Goal: Task Accomplishment & Management: Manage account settings

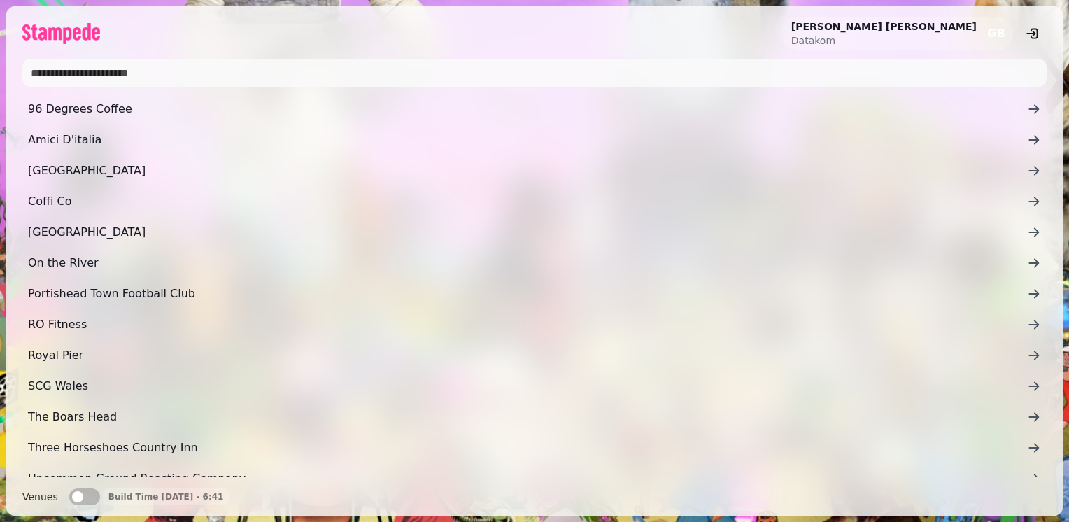
click at [72, 493] on span "button" at bounding box center [77, 496] width 11 height 11
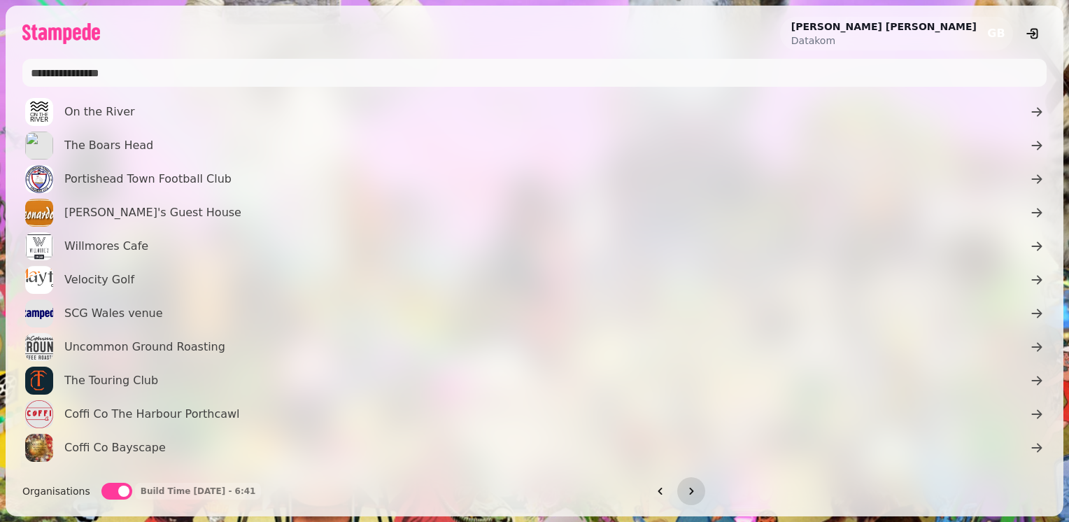
click at [118, 489] on span "button" at bounding box center [123, 491] width 11 height 11
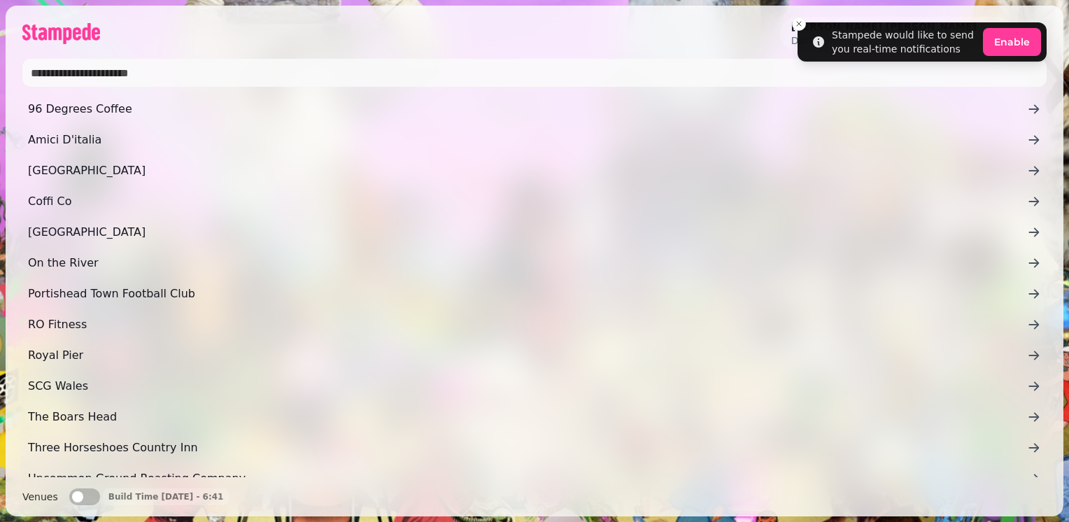
click at [119, 78] on input "text" at bounding box center [534, 73] width 1024 height 28
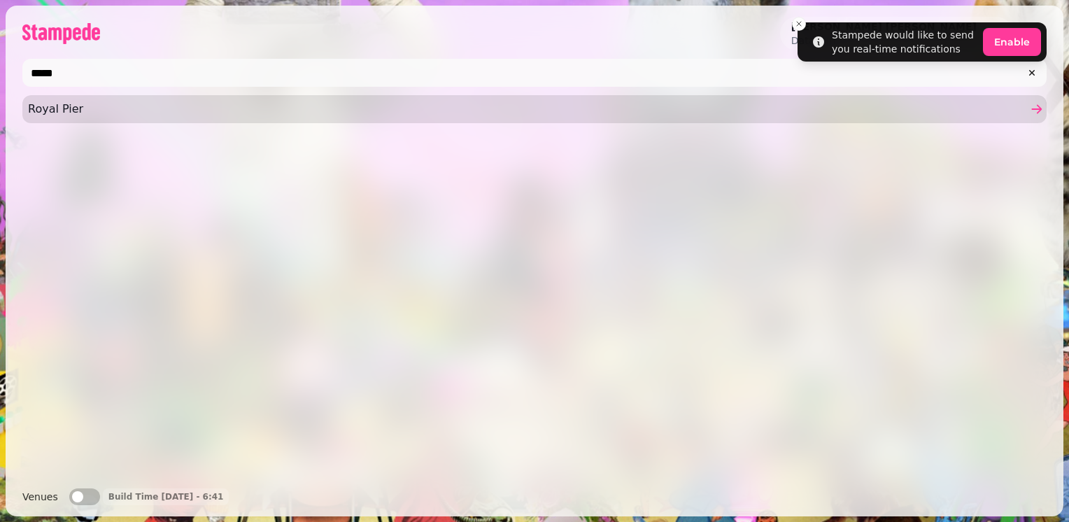
type input "*****"
click at [78, 113] on span "Royal Pier" at bounding box center [527, 109] width 999 height 17
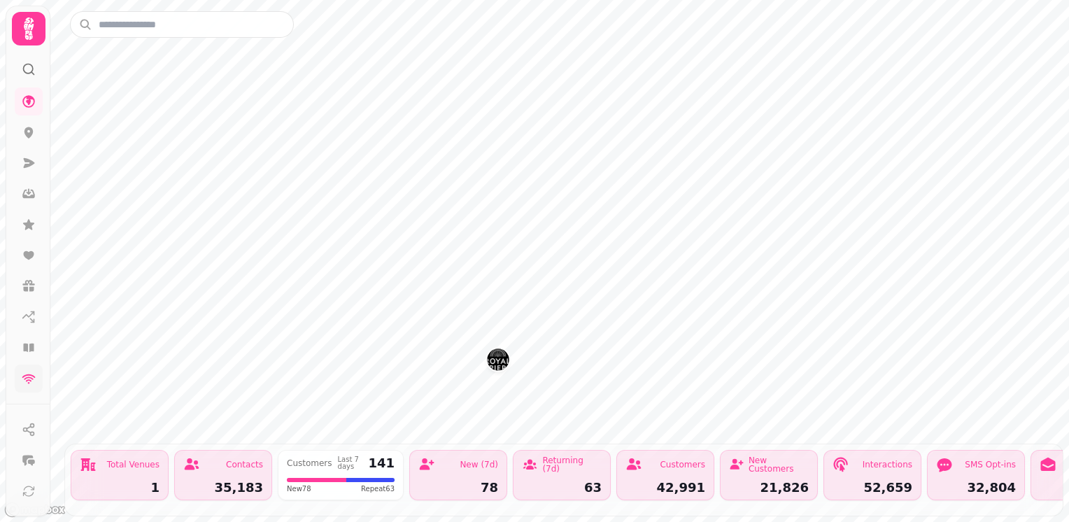
click at [30, 382] on icon at bounding box center [29, 378] width 14 height 14
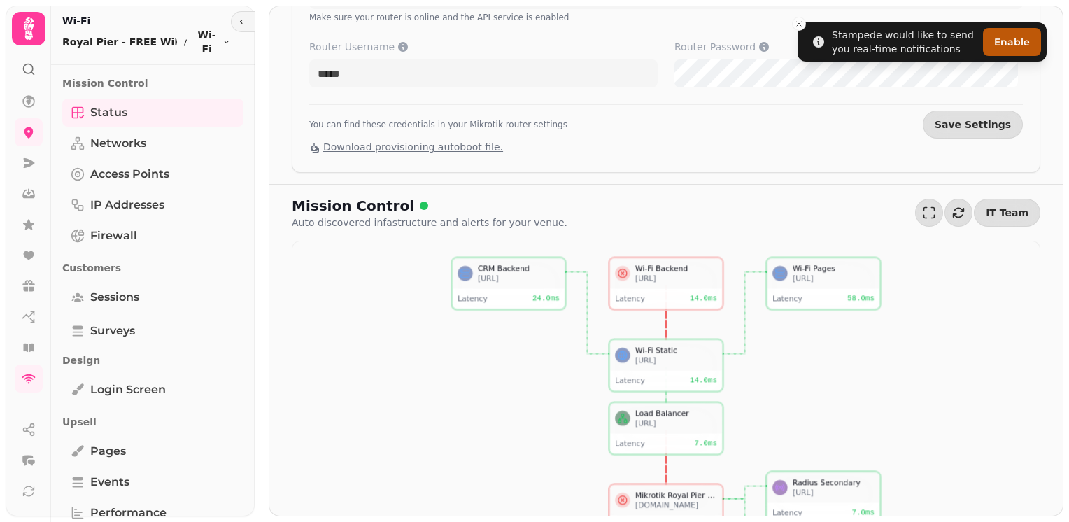
scroll to position [265, 0]
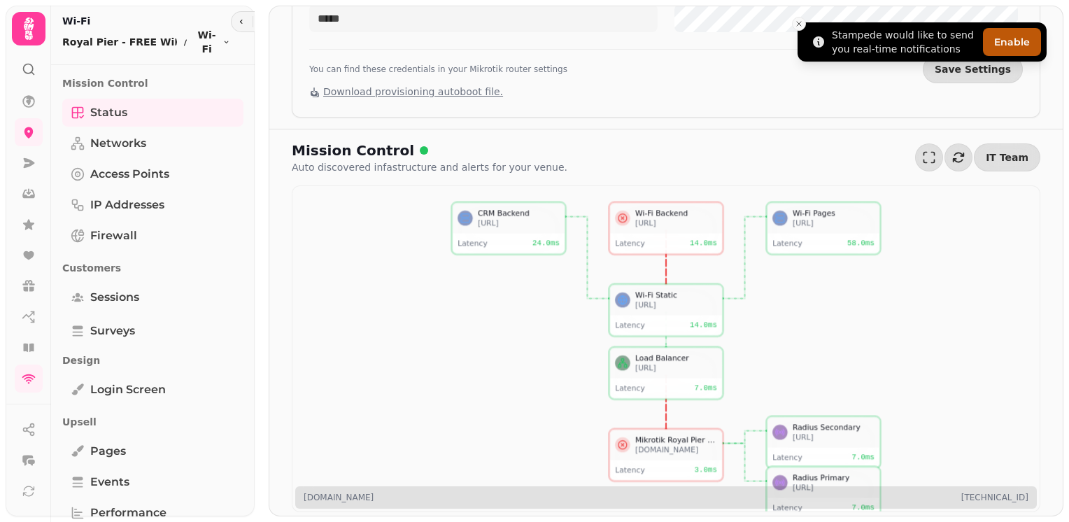
click at [798, 25] on icon "Close toast" at bounding box center [799, 24] width 8 height 8
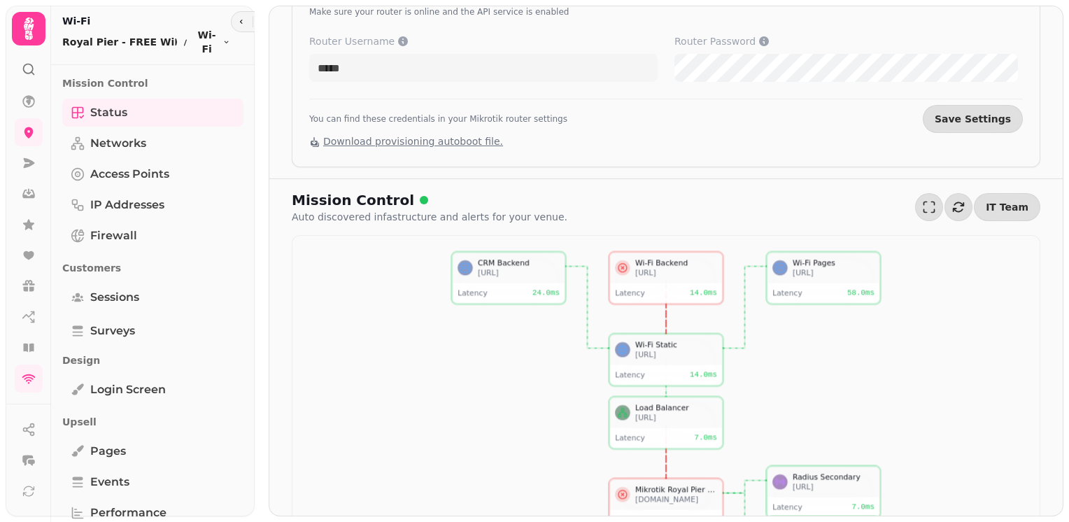
scroll to position [0, 0]
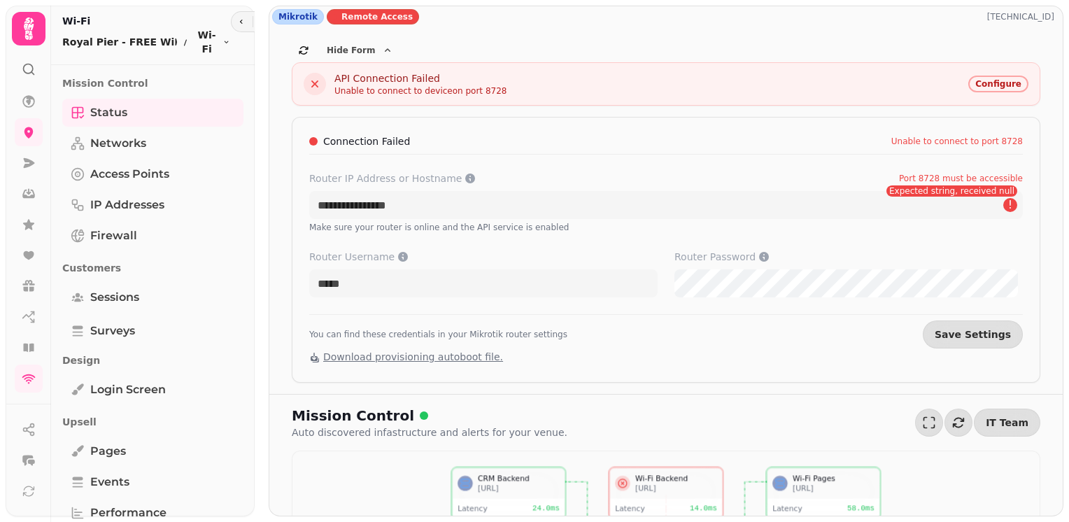
click at [469, 355] on span "Download provisioning autoboot file." at bounding box center [413, 356] width 180 height 11
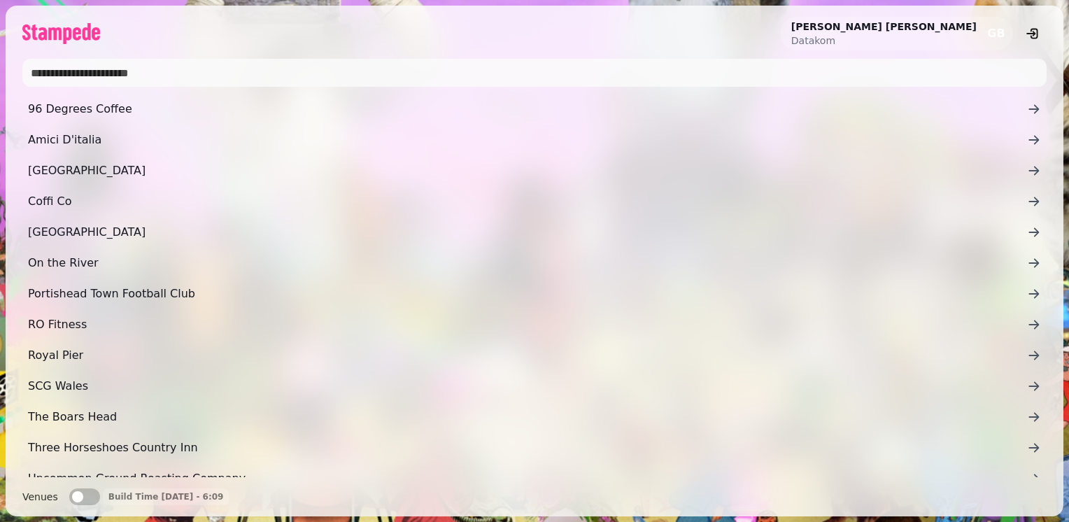
click at [274, 67] on input "text" at bounding box center [534, 73] width 1024 height 28
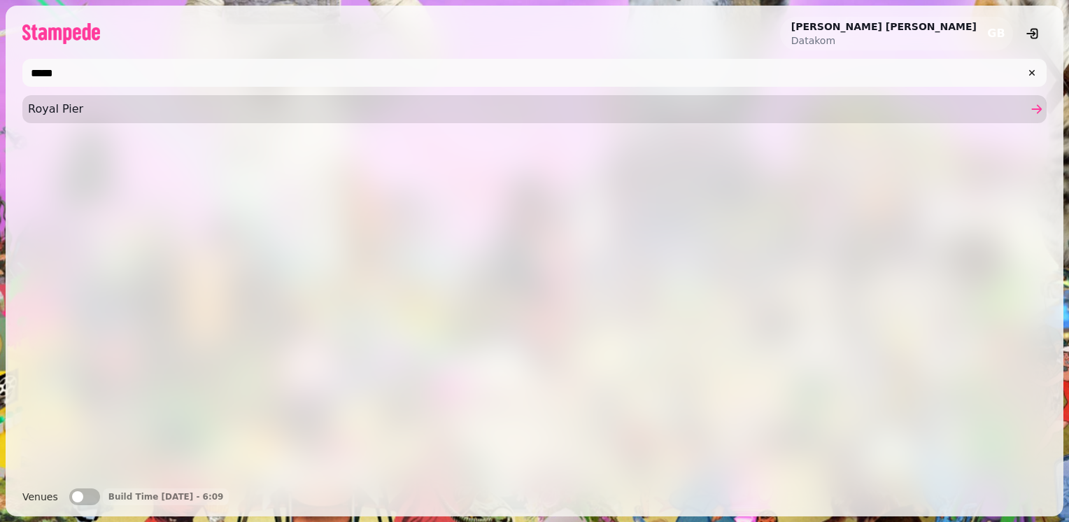
type input "*****"
click at [98, 115] on span "Royal Pier" at bounding box center [527, 109] width 999 height 17
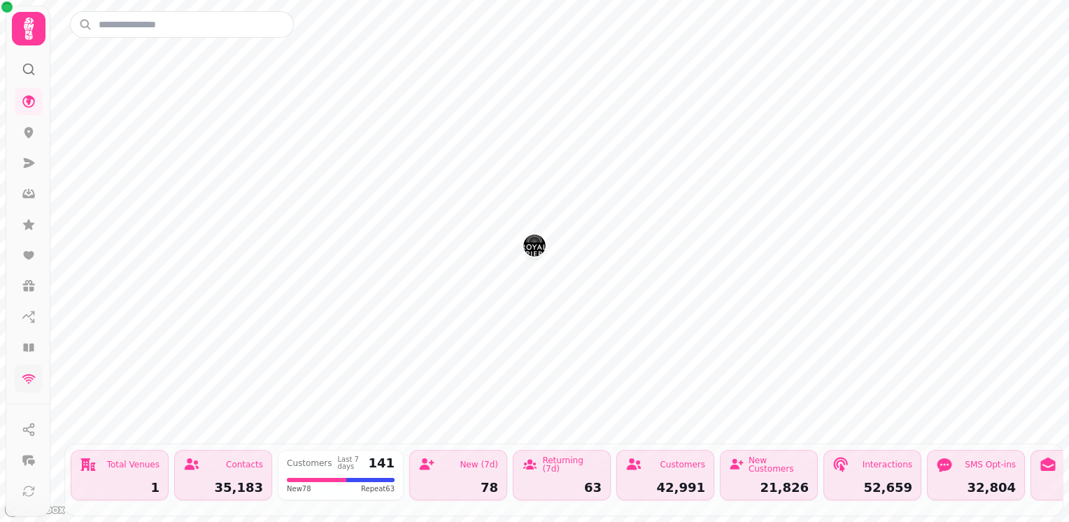
click at [31, 385] on link at bounding box center [29, 378] width 28 height 28
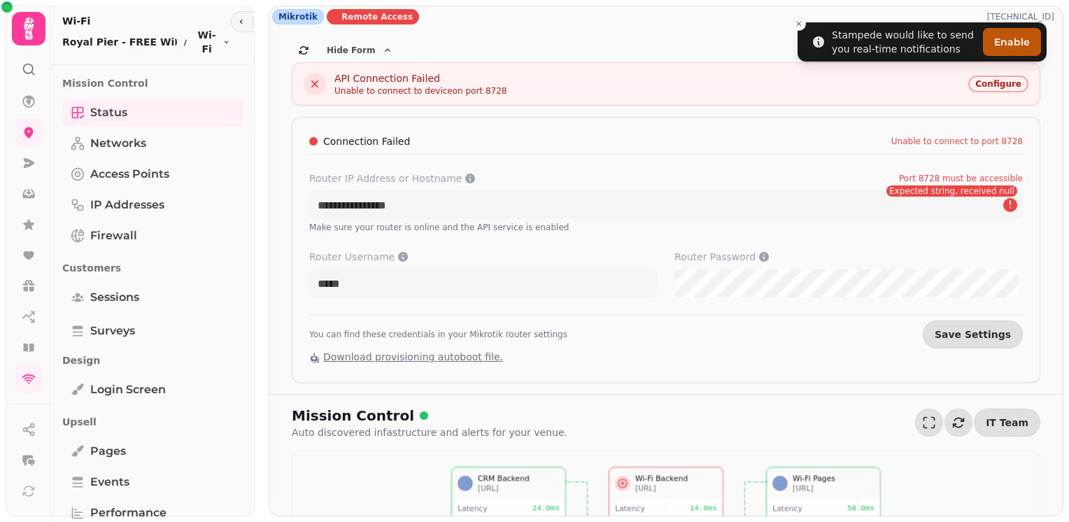
click at [468, 355] on span "Download provisioning autoboot file." at bounding box center [413, 356] width 180 height 11
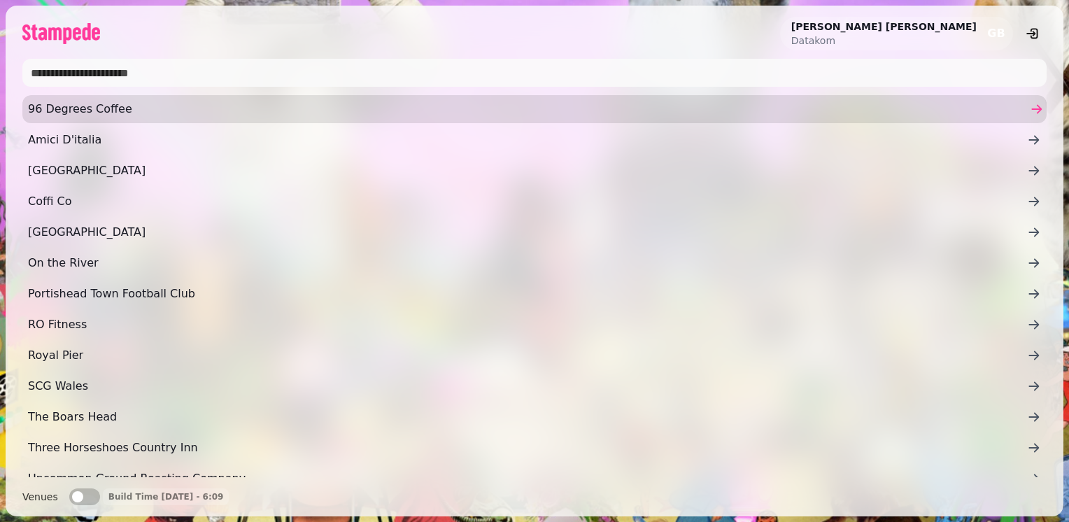
click at [139, 111] on span "96 Degrees Coffee" at bounding box center [527, 109] width 999 height 17
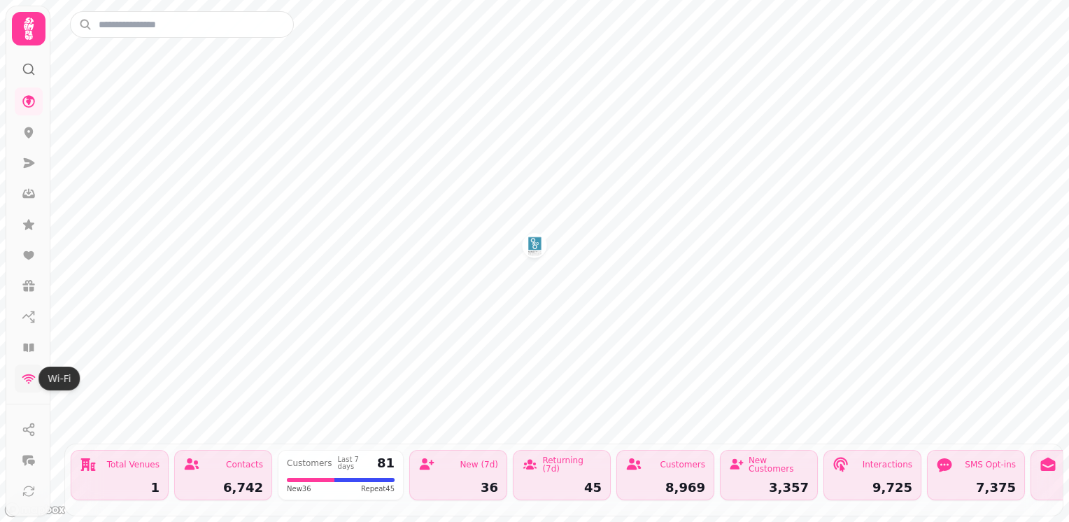
click at [23, 376] on icon at bounding box center [28, 379] width 13 height 10
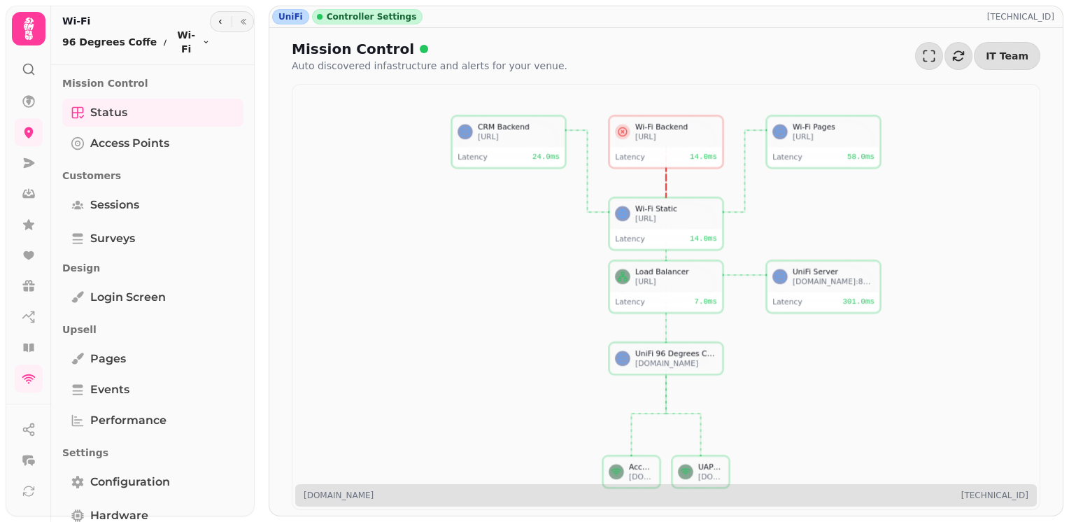
click at [345, 18] on span "Controller Settings" at bounding box center [372, 16] width 90 height 11
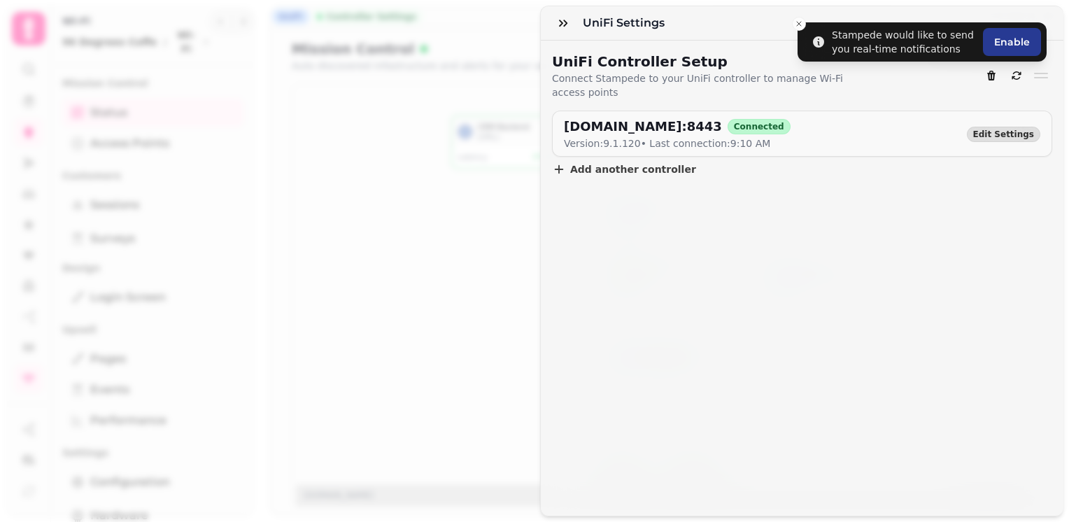
drag, startPoint x: 721, startPoint y: 115, endPoint x: 565, endPoint y: 116, distance: 155.3
click at [565, 117] on h2 "admin.kloudwifi.co.uk:8443" at bounding box center [643, 127] width 158 height 20
copy h2 "[DOMAIN_NAME]:8443"
click at [812, 267] on div "UniFi Controller Setup Connect Stampede to your UniFi controller to manage Wi-F…" at bounding box center [802, 278] width 523 height 475
click at [556, 23] on icon "button" at bounding box center [563, 23] width 14 height 14
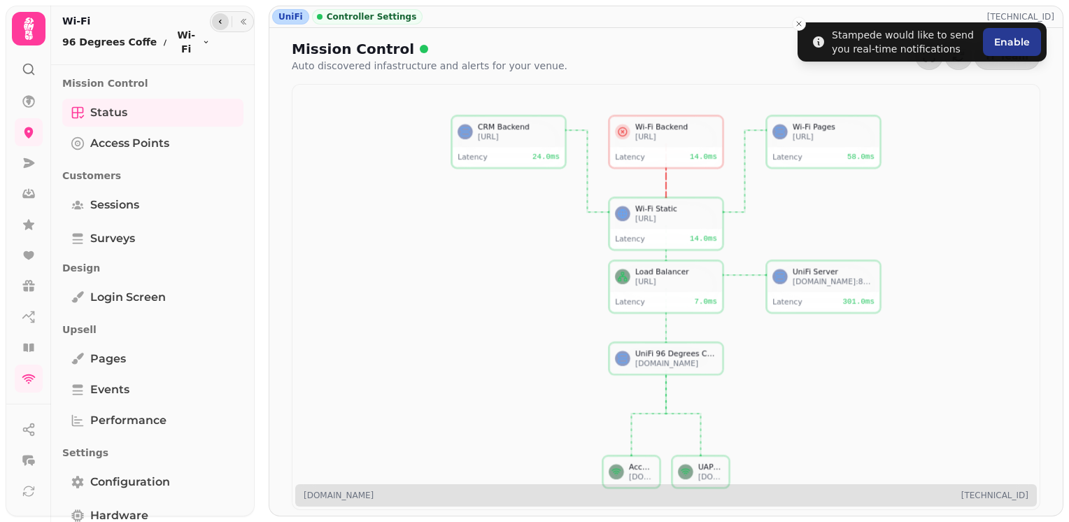
click at [216, 21] on icon "button" at bounding box center [220, 21] width 8 height 8
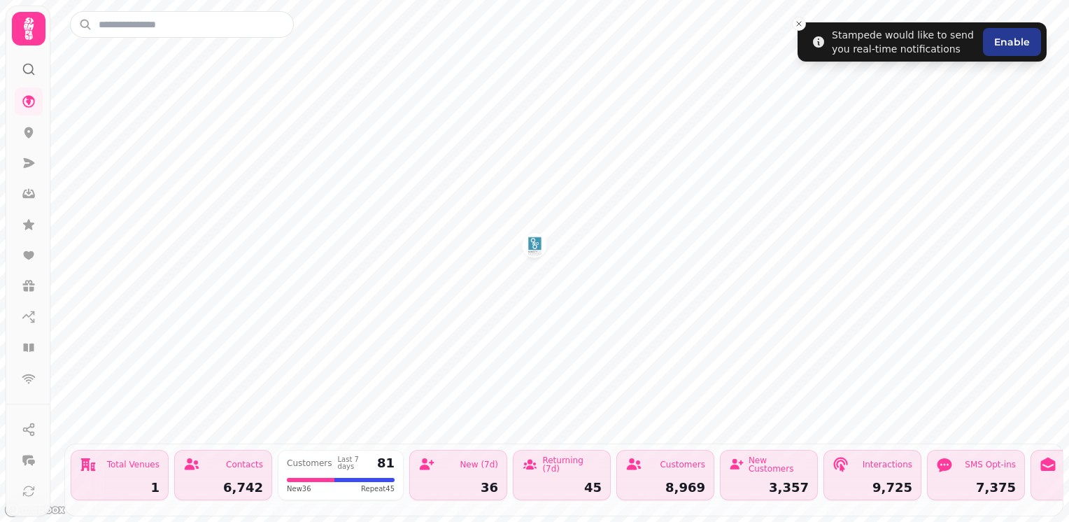
click at [30, 27] on icon at bounding box center [29, 28] width 10 height 22
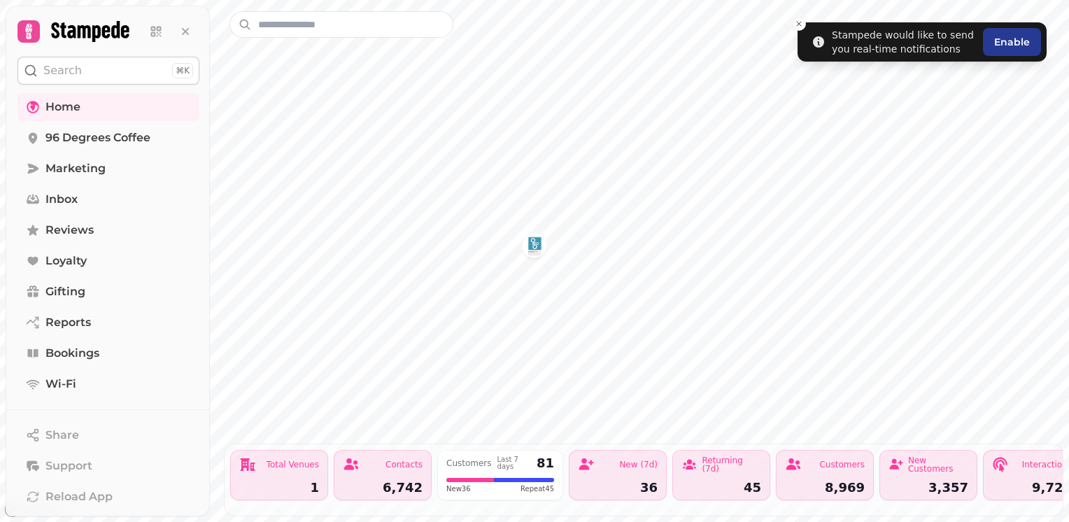
click at [120, 69] on button "Search ⌘K" at bounding box center [108, 71] width 182 height 28
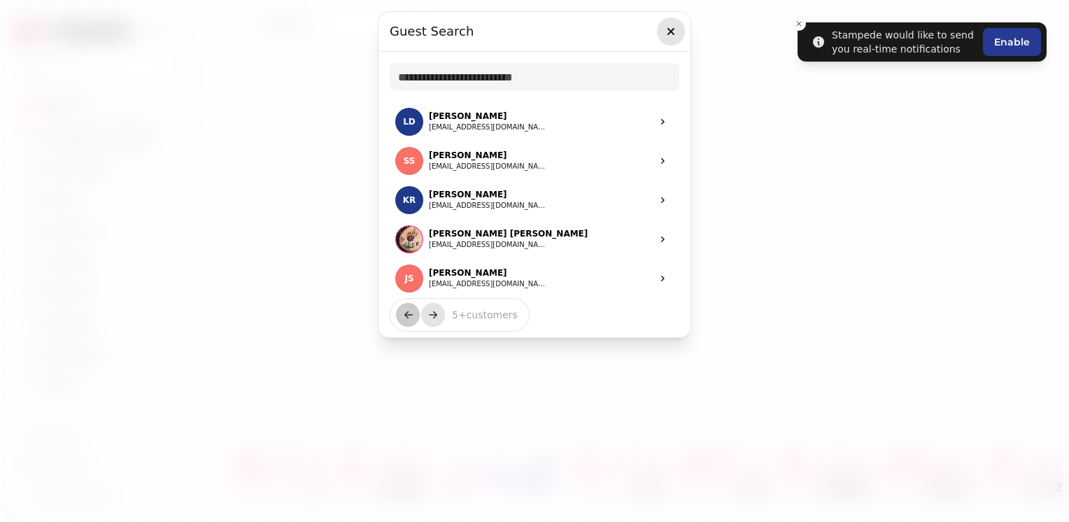
click at [670, 34] on icon "button" at bounding box center [671, 31] width 14 height 14
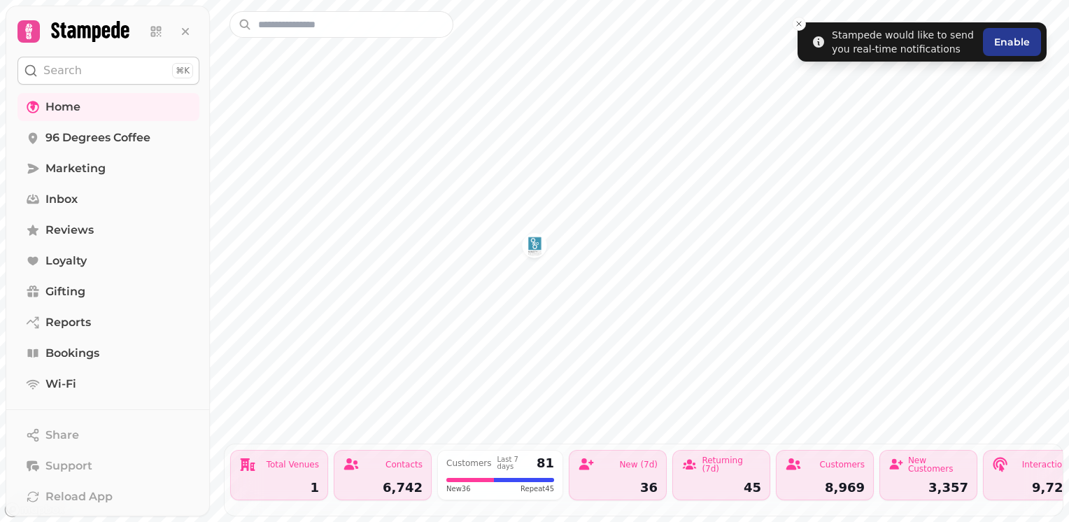
click at [84, 31] on icon at bounding box center [90, 31] width 78 height 21
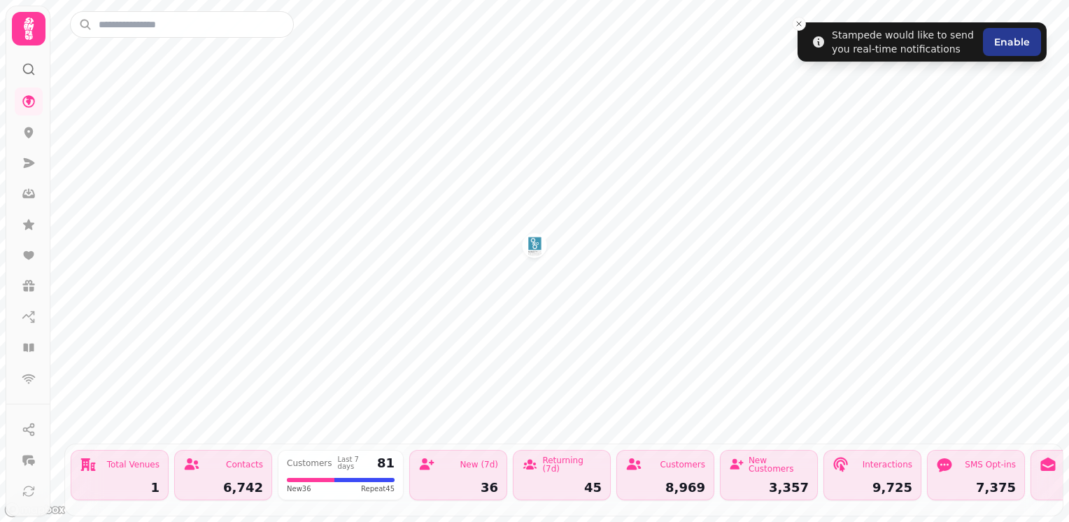
click at [28, 30] on icon at bounding box center [29, 28] width 10 height 22
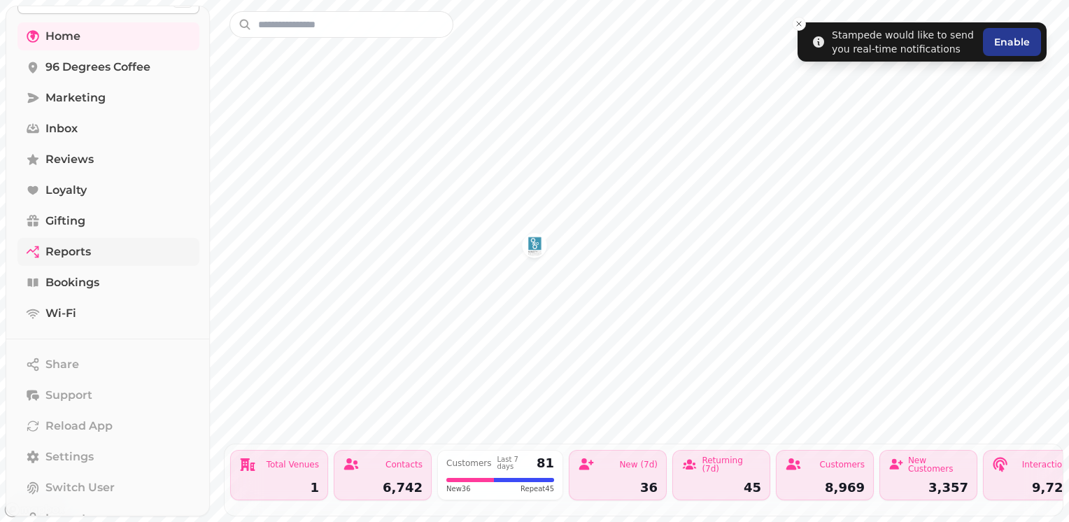
scroll to position [193, 0]
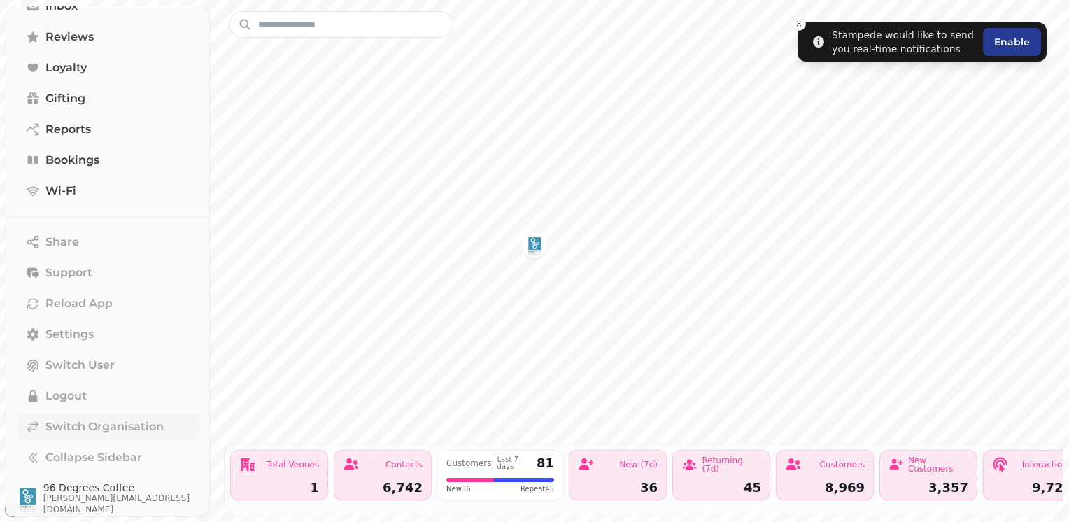
click at [85, 427] on span "Switch Organisation" at bounding box center [104, 426] width 118 height 17
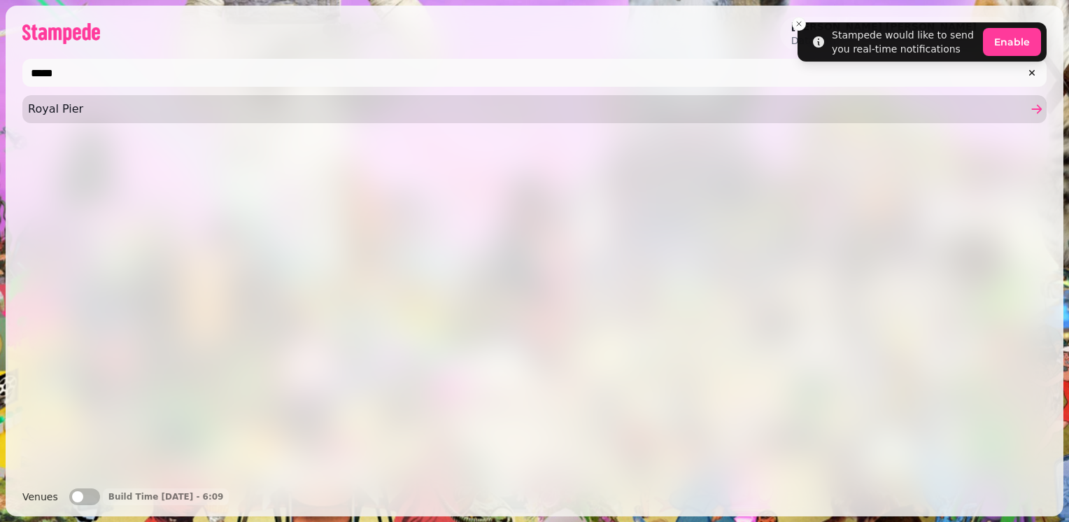
type input "*****"
click at [93, 119] on link "Royal Pier" at bounding box center [534, 109] width 1024 height 28
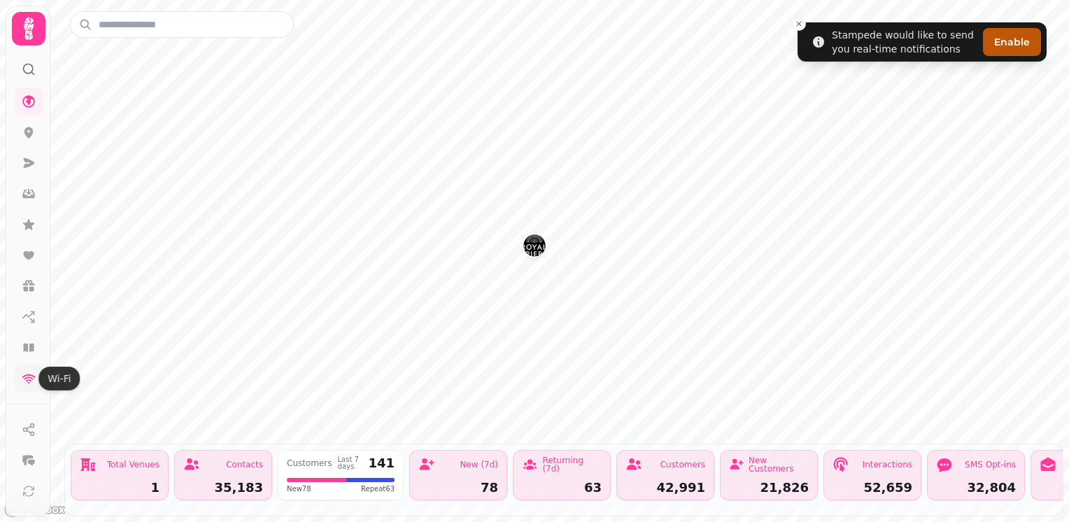
click at [31, 383] on icon at bounding box center [29, 378] width 14 height 14
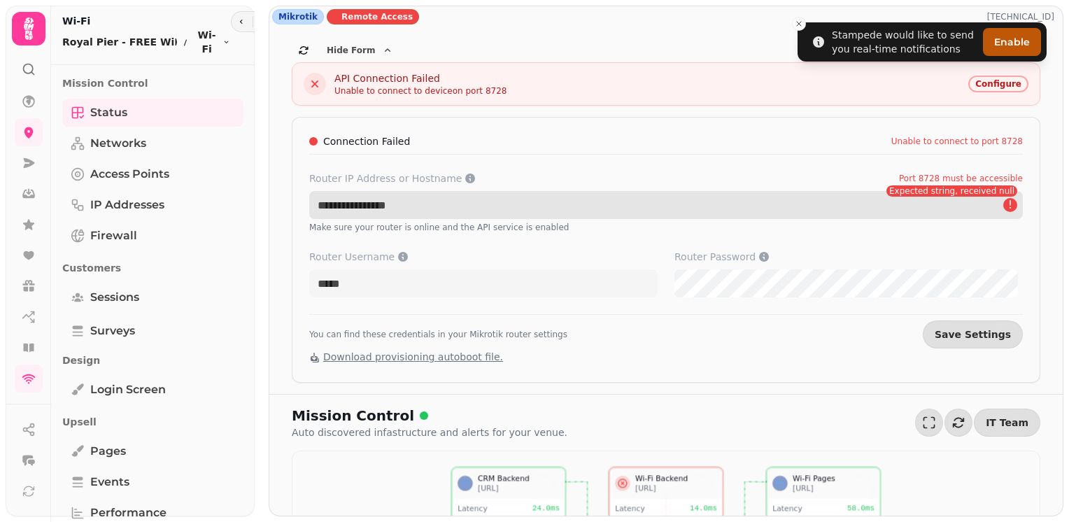
click at [352, 206] on input "Router IP Address or Hostname Port 8728 must be accessible" at bounding box center [666, 205] width 714 height 28
paste input "**********"
type input "**********"
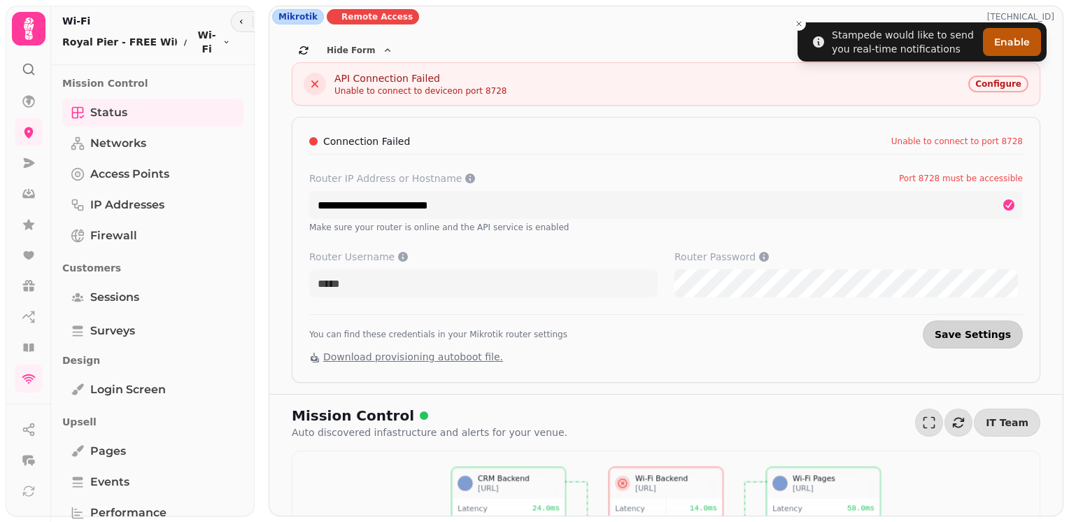
click at [969, 340] on button "Save Settings" at bounding box center [973, 334] width 100 height 28
click at [673, 312] on div "**********" at bounding box center [666, 250] width 749 height 266
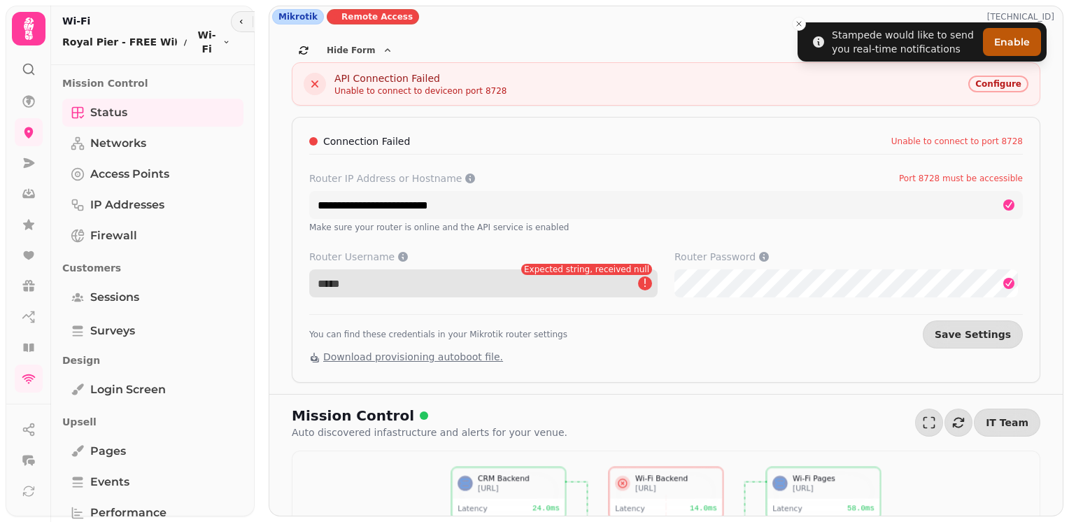
click at [399, 287] on input "Router Username" at bounding box center [483, 283] width 348 height 28
type input "*****"
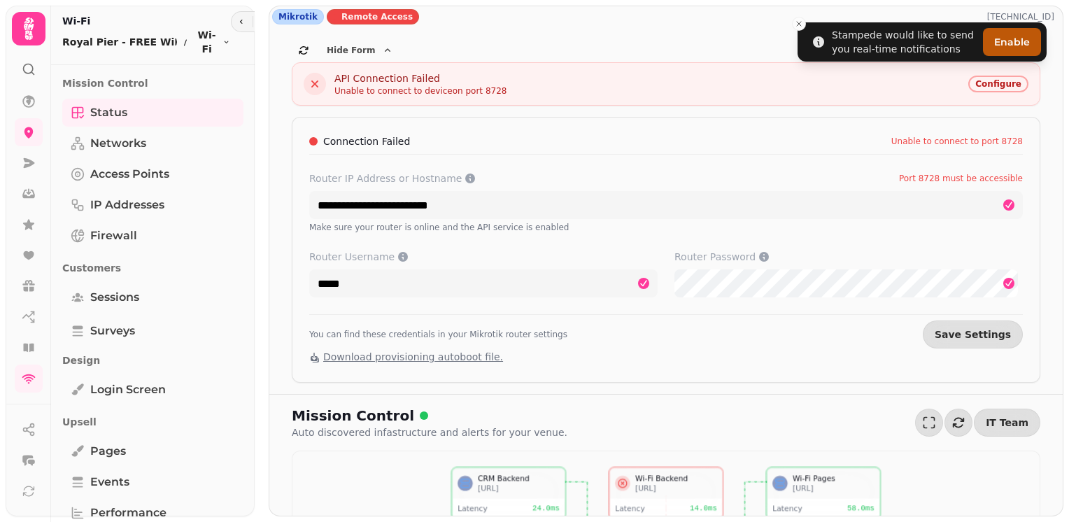
click at [686, 353] on div "**********" at bounding box center [666, 250] width 749 height 266
click at [961, 334] on span "Save Settings" at bounding box center [973, 335] width 76 height 10
click at [667, 321] on div "You can find these credentials in your Mikrotik router settings Save Settings" at bounding box center [666, 331] width 714 height 34
click at [951, 333] on span "Save Settings" at bounding box center [973, 335] width 76 height 10
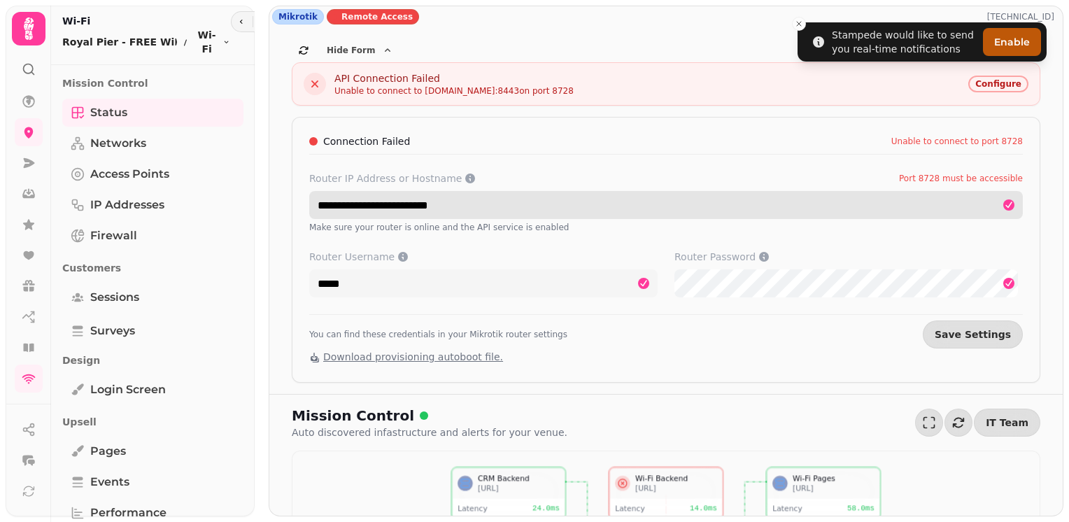
click at [518, 203] on input "**********" at bounding box center [666, 205] width 714 height 28
drag, startPoint x: 491, startPoint y: 201, endPoint x: 316, endPoint y: 206, distance: 175.7
click at [316, 206] on input "**********" at bounding box center [666, 205] width 714 height 28
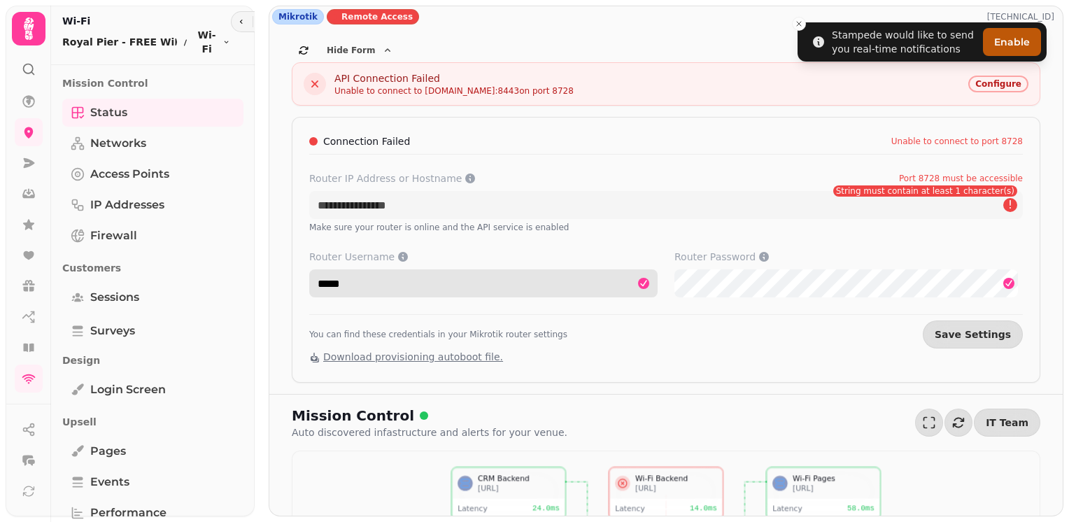
drag, startPoint x: 361, startPoint y: 281, endPoint x: 309, endPoint y: 281, distance: 52.5
click at [309, 281] on input "*****" at bounding box center [483, 283] width 348 height 28
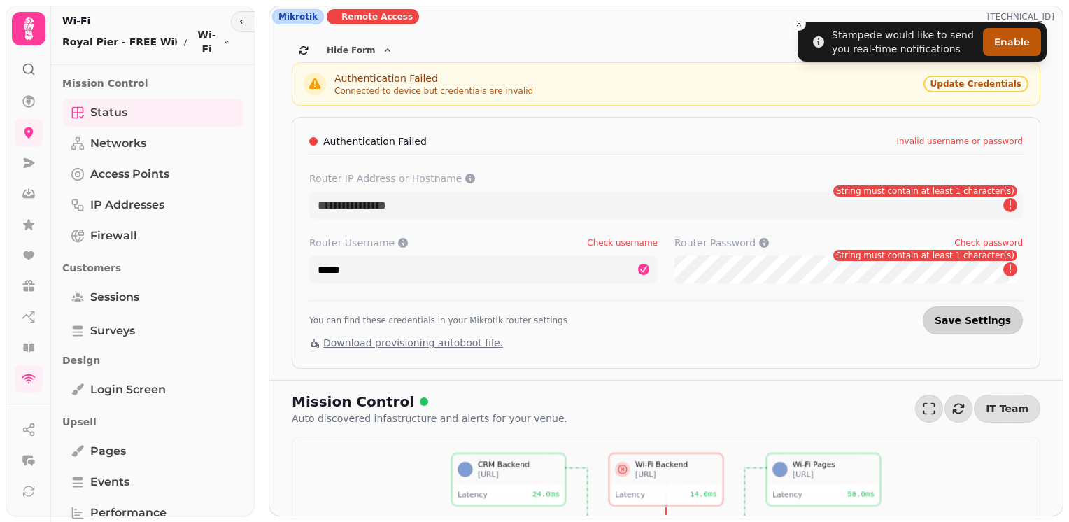
click at [1004, 322] on button "Save Settings" at bounding box center [973, 320] width 100 height 28
click at [991, 87] on span "Update Credentials" at bounding box center [975, 84] width 91 height 8
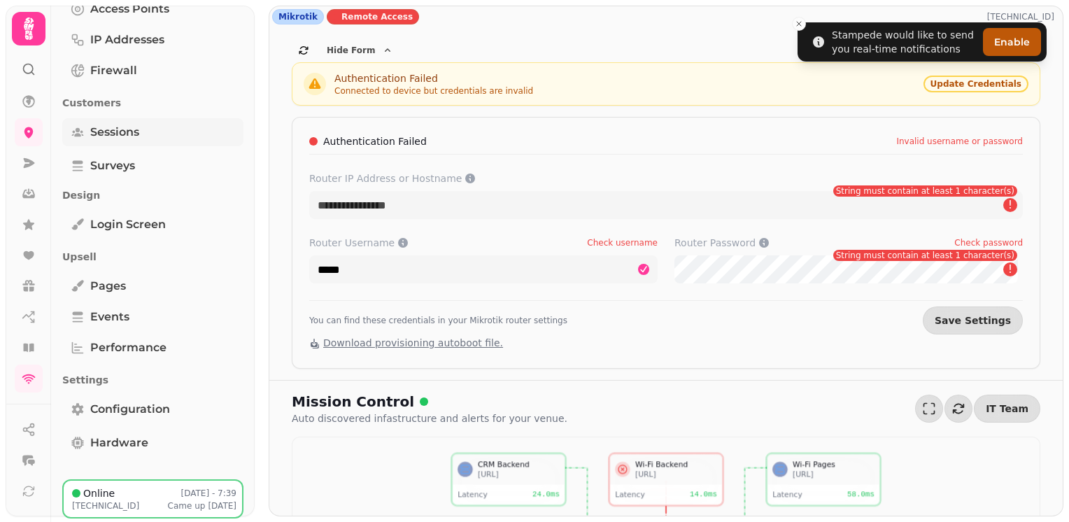
scroll to position [166, 0]
click at [121, 404] on span "Configuration" at bounding box center [130, 408] width 80 height 17
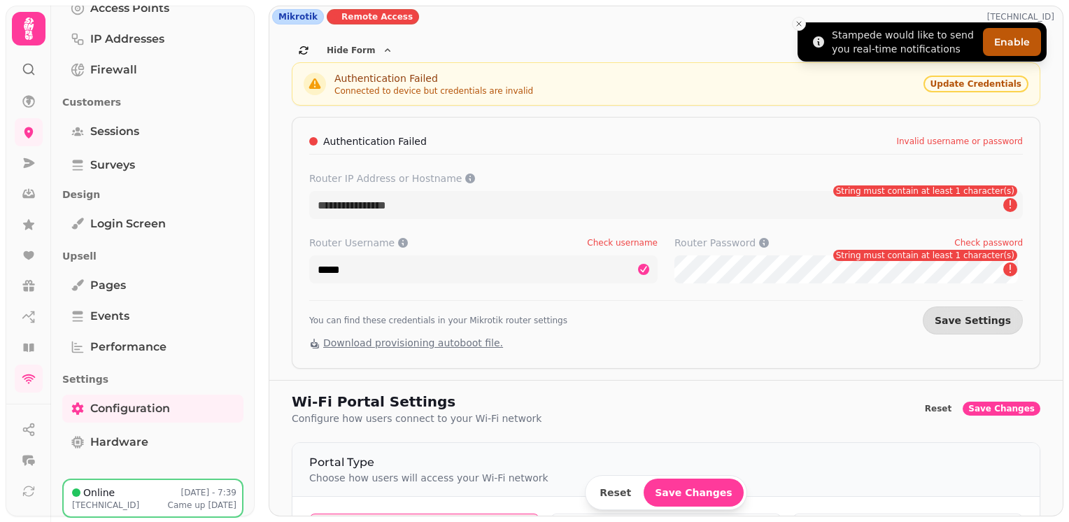
click at [800, 23] on icon "Close toast" at bounding box center [799, 24] width 8 height 8
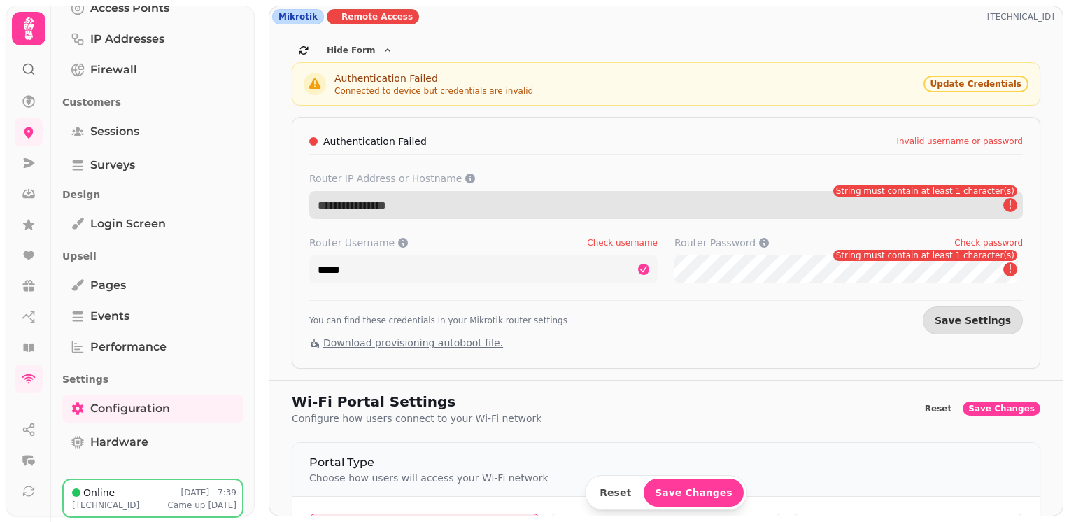
click at [378, 205] on input "Router IP Address or Hostname" at bounding box center [666, 205] width 714 height 28
click at [407, 208] on input "Router IP Address or Hostname" at bounding box center [666, 205] width 714 height 28
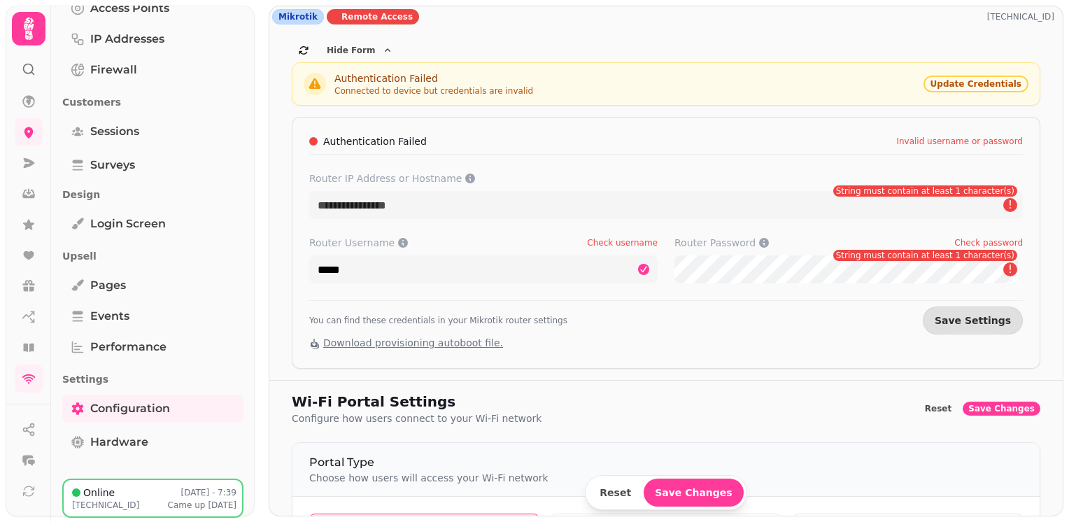
click at [181, 496] on p "8 Dec, 24 - 7:39" at bounding box center [209, 492] width 56 height 11
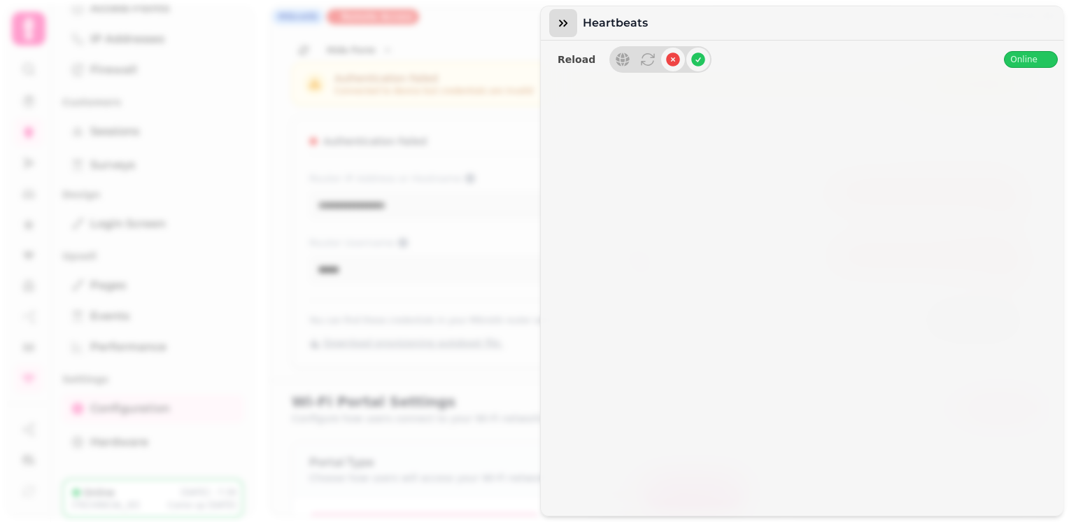
click at [565, 21] on icon "button" at bounding box center [563, 23] width 8 height 7
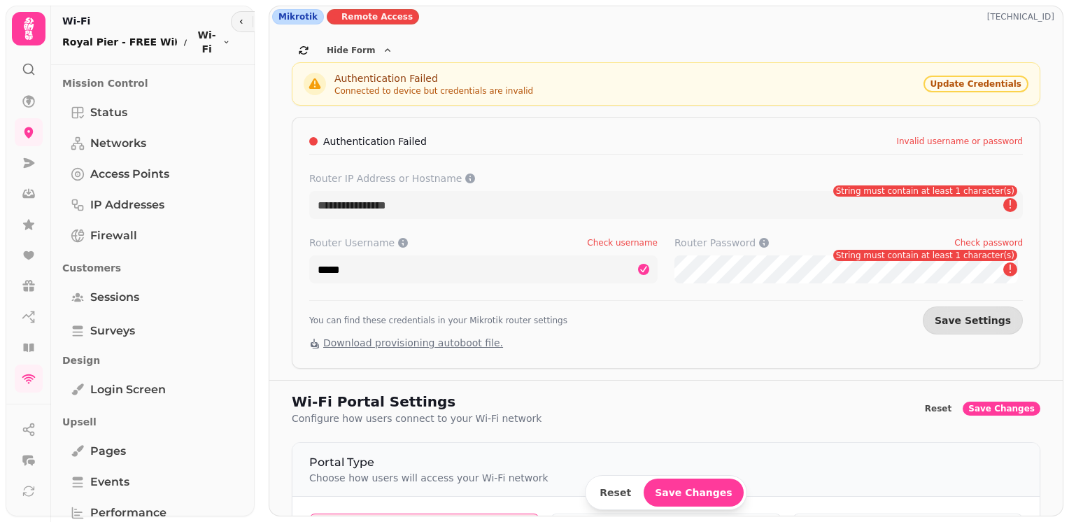
click at [97, 42] on p "Royal Pier - FREE WiFi" at bounding box center [119, 42] width 115 height 14
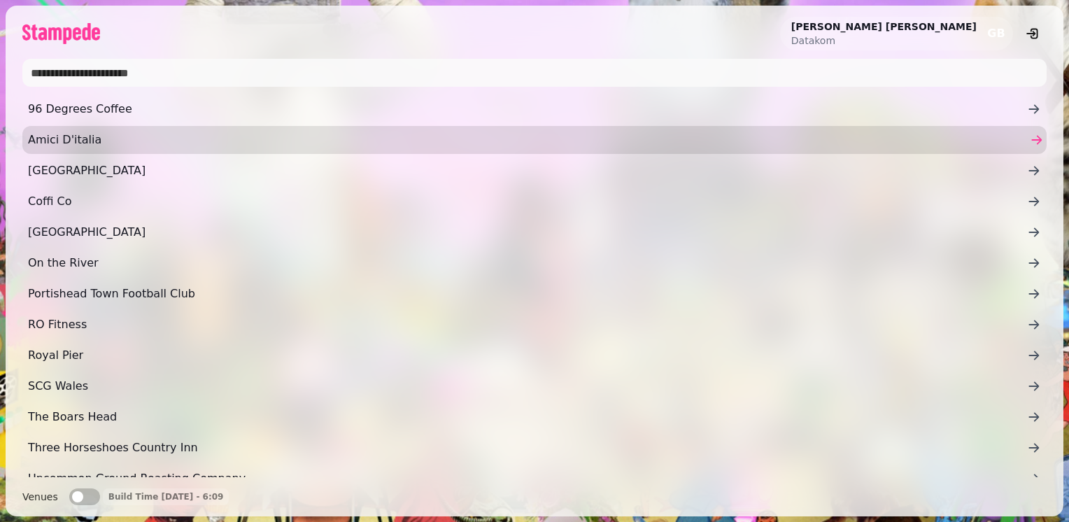
click at [40, 136] on span "Amici D'italia" at bounding box center [527, 140] width 999 height 17
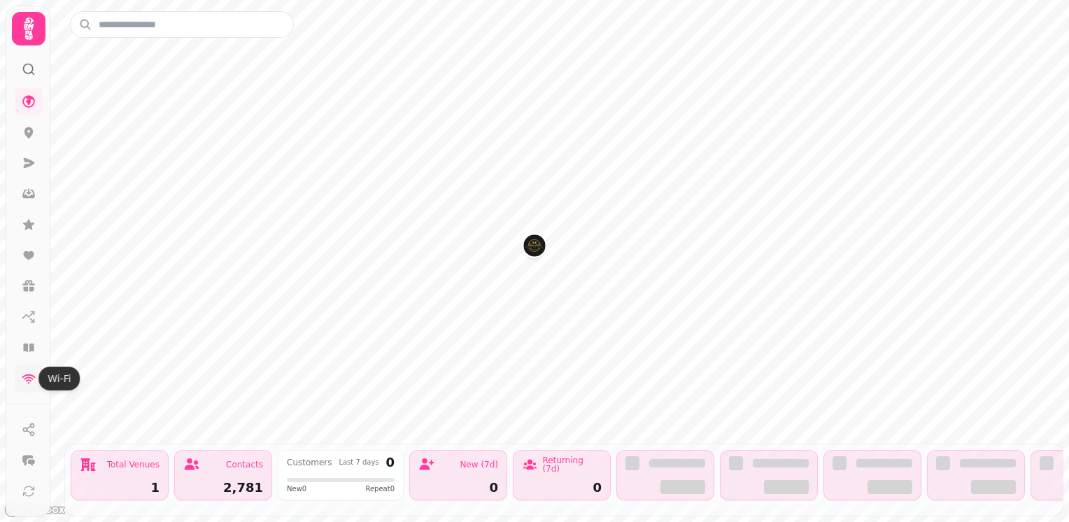
click at [29, 376] on icon at bounding box center [29, 378] width 14 height 14
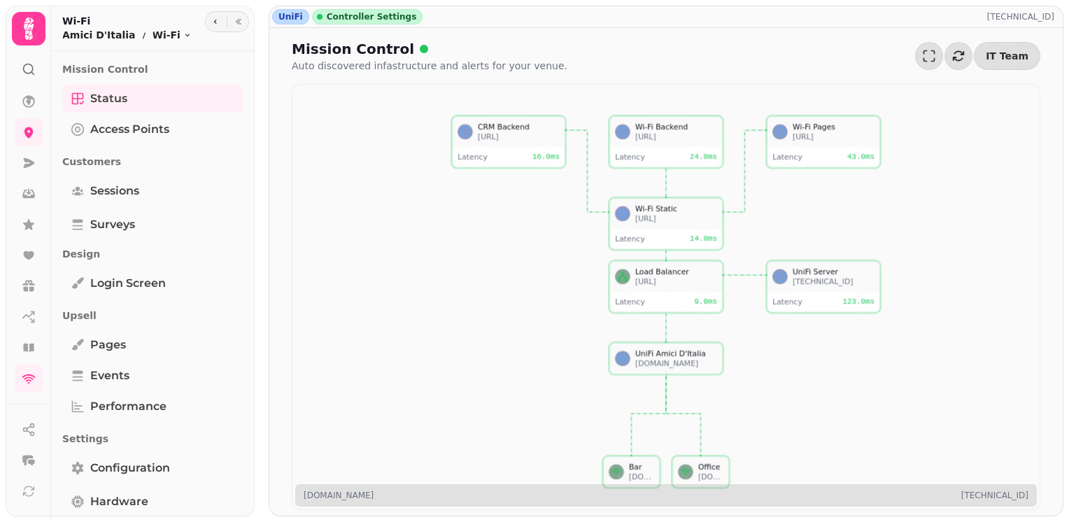
click at [357, 18] on span "Controller Settings" at bounding box center [372, 16] width 90 height 11
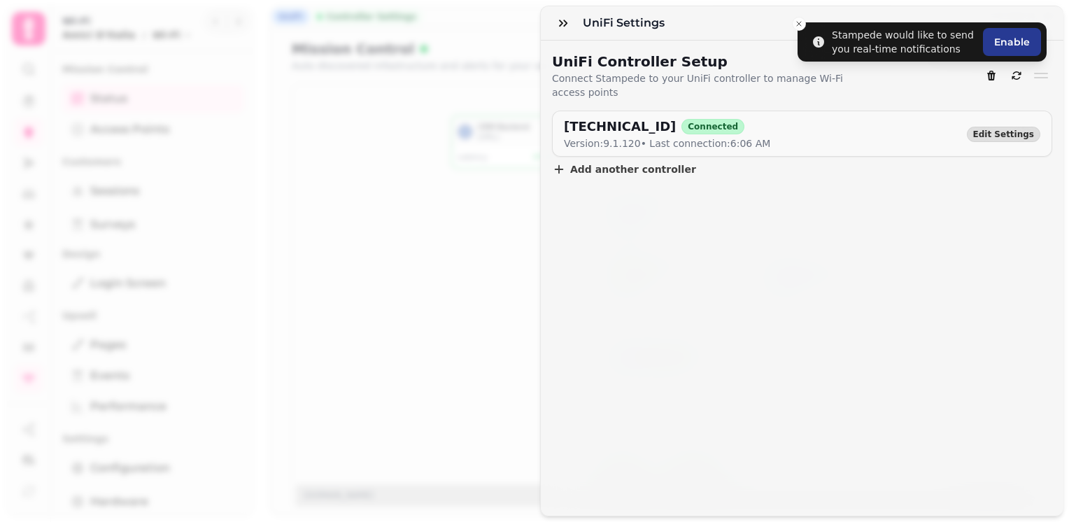
click at [797, 24] on div "UniFi Settings" at bounding box center [802, 23] width 523 height 34
click at [798, 20] on div "UniFi Settings" at bounding box center [802, 23] width 523 height 34
click at [560, 24] on icon "button" at bounding box center [563, 23] width 8 height 7
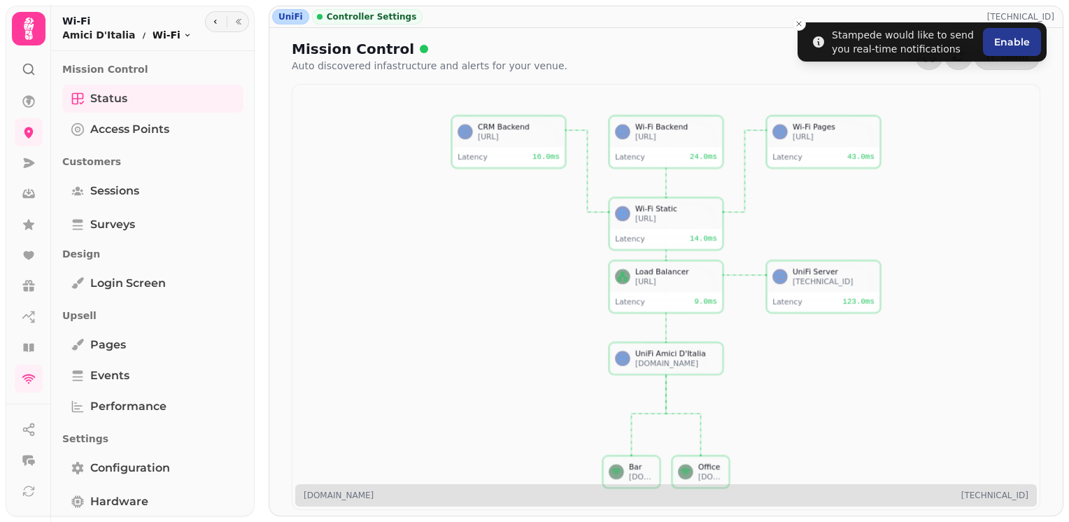
click at [185, 35] on icon "breadcrumb" at bounding box center [187, 35] width 4 height 3
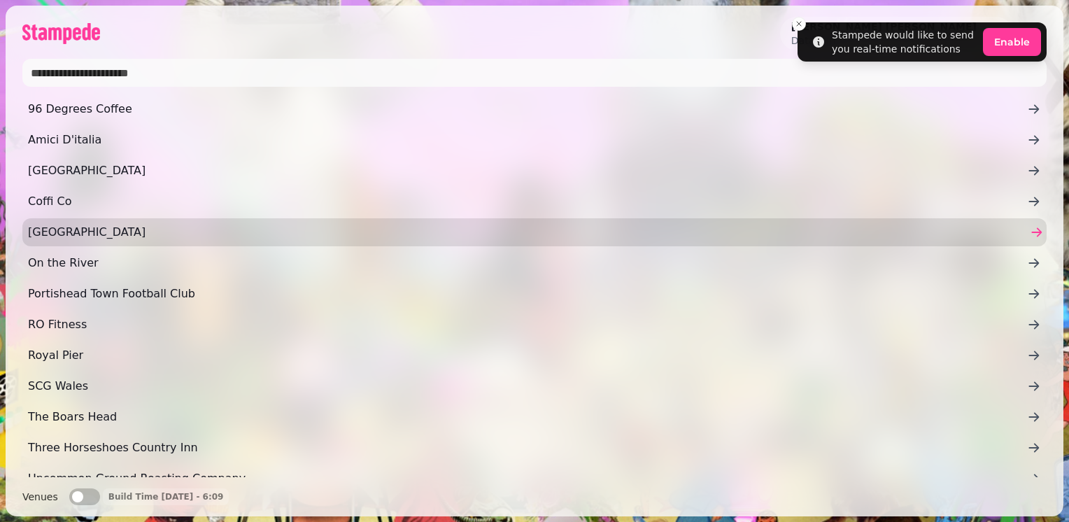
click at [89, 229] on span "[GEOGRAPHIC_DATA]" at bounding box center [527, 232] width 999 height 17
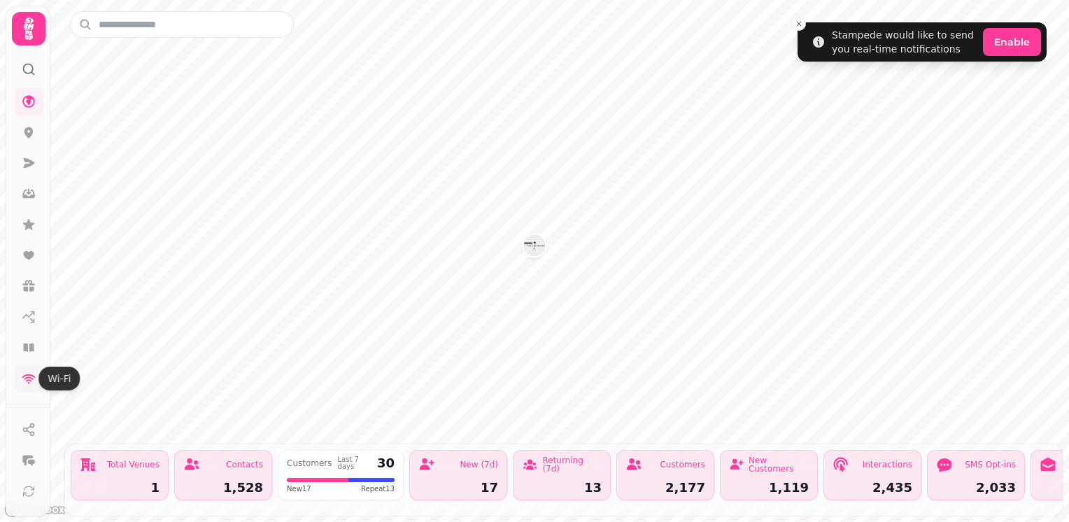
click at [22, 382] on icon at bounding box center [29, 378] width 14 height 14
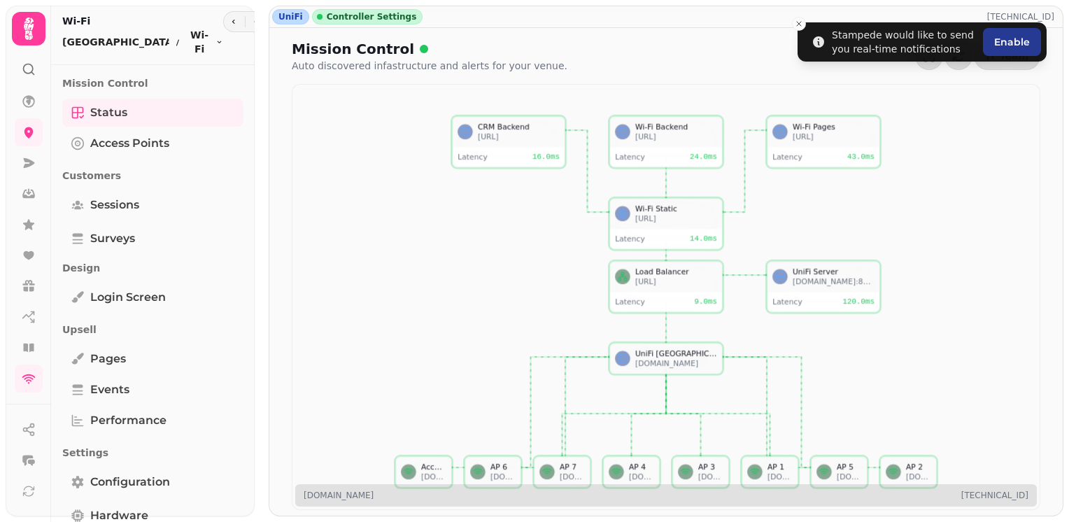
click at [364, 14] on span "Controller Settings" at bounding box center [372, 16] width 90 height 11
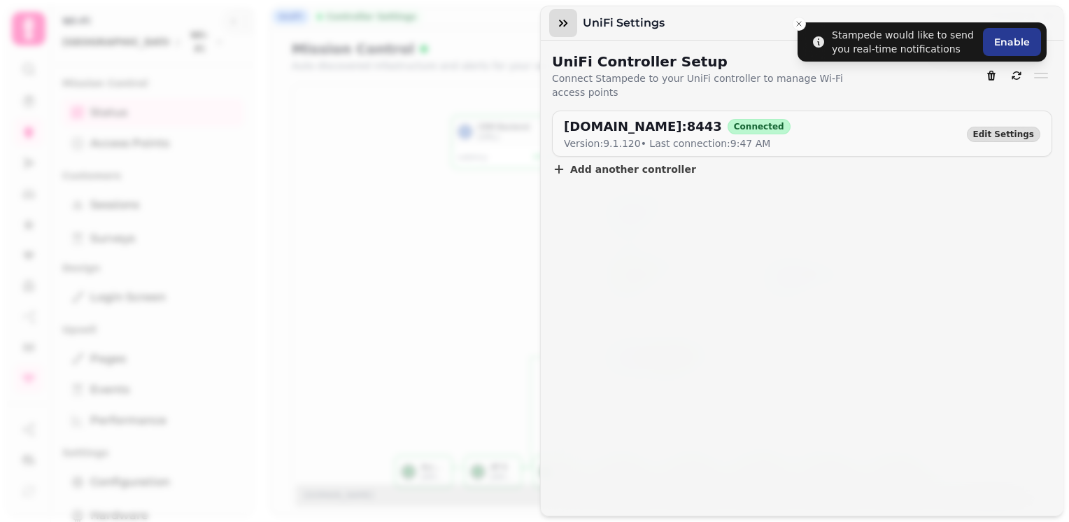
click at [555, 30] on button "button" at bounding box center [563, 23] width 28 height 28
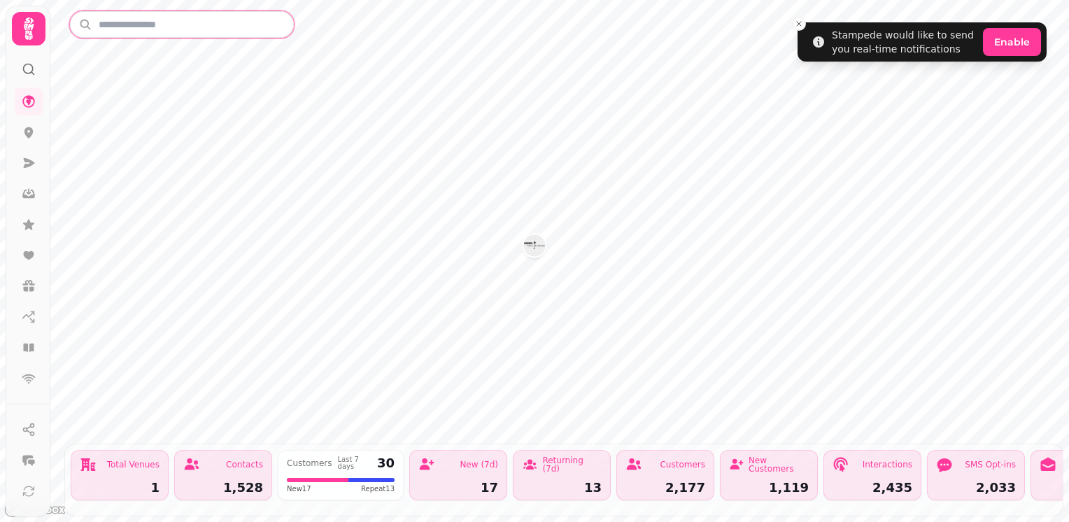
click at [118, 27] on input "text" at bounding box center [182, 24] width 224 height 27
type input "*****"
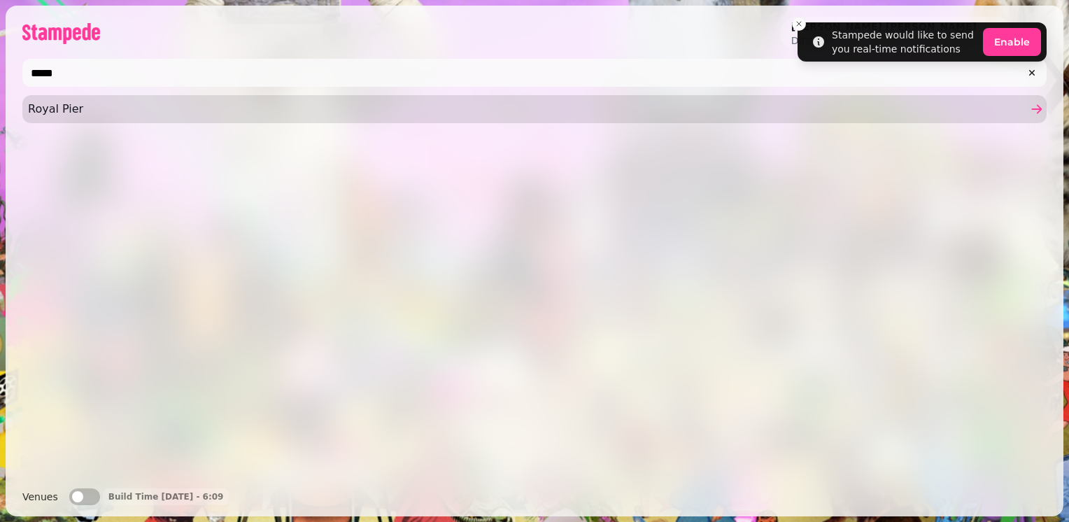
type input "*****"
click at [60, 116] on span "Royal Pier" at bounding box center [527, 109] width 999 height 17
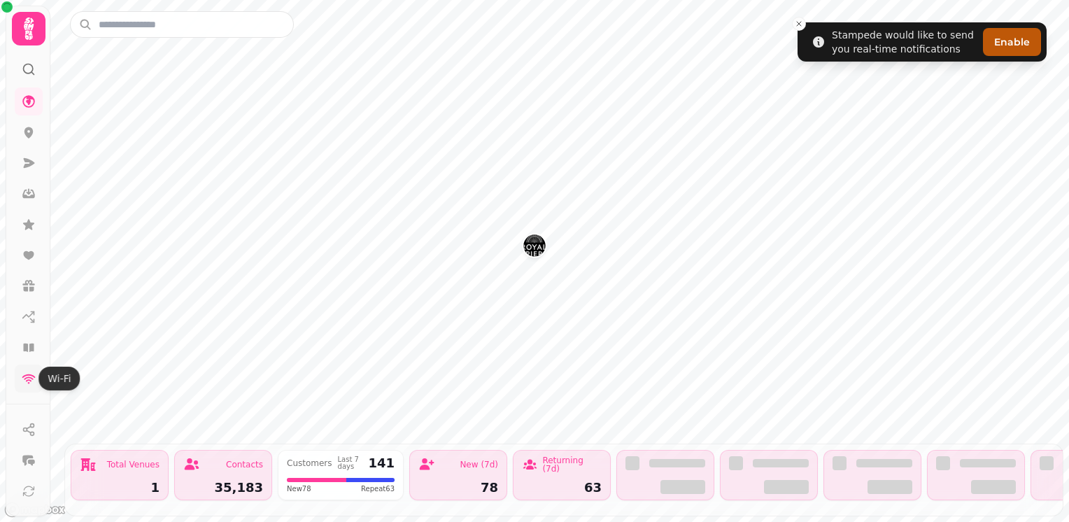
click at [29, 375] on icon at bounding box center [28, 379] width 13 height 10
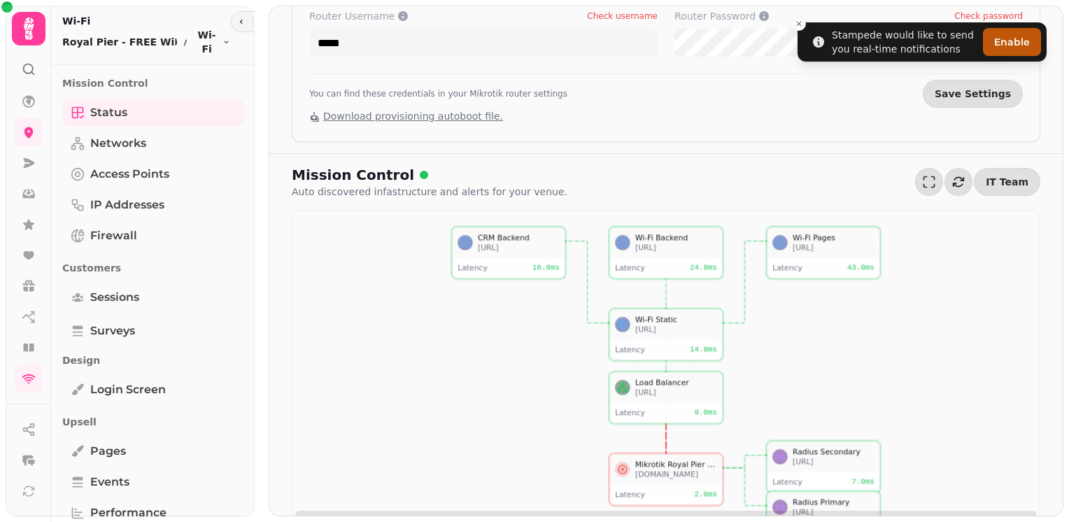
scroll to position [251, 0]
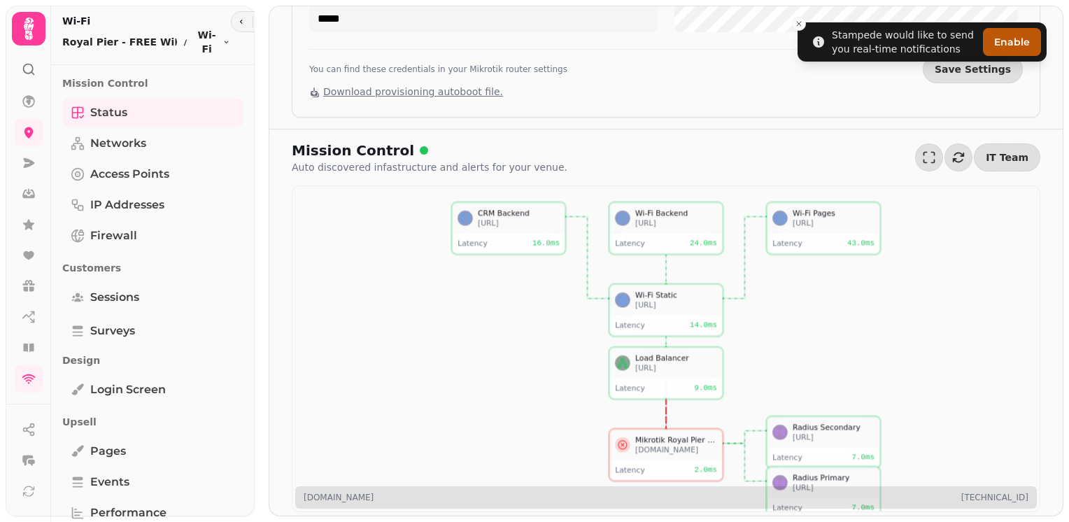
click at [644, 441] on div "Mikrotik Royal Pier - FREE WiFi" at bounding box center [676, 439] width 82 height 10
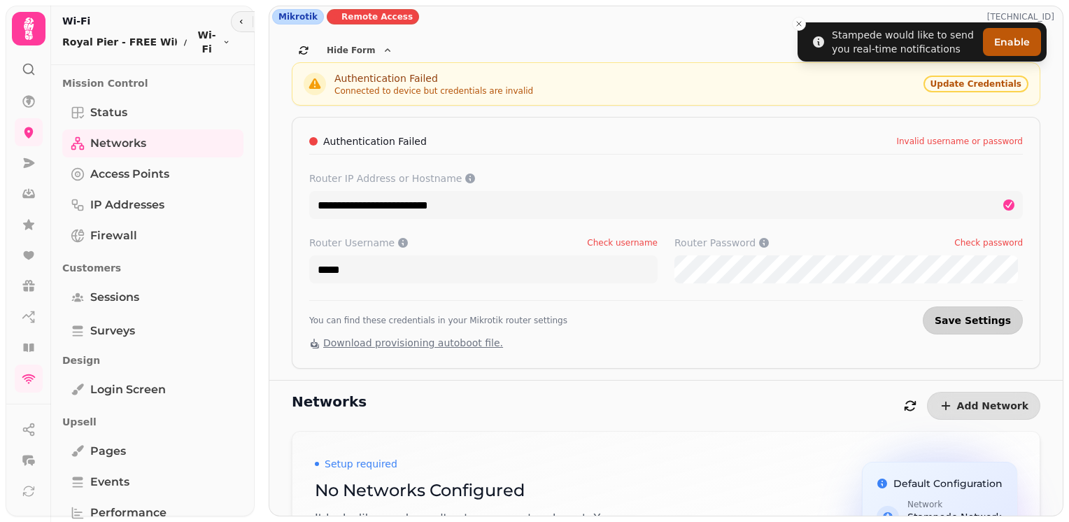
click at [976, 317] on span "Save Settings" at bounding box center [973, 321] width 76 height 10
